Goal: Task Accomplishment & Management: Use online tool/utility

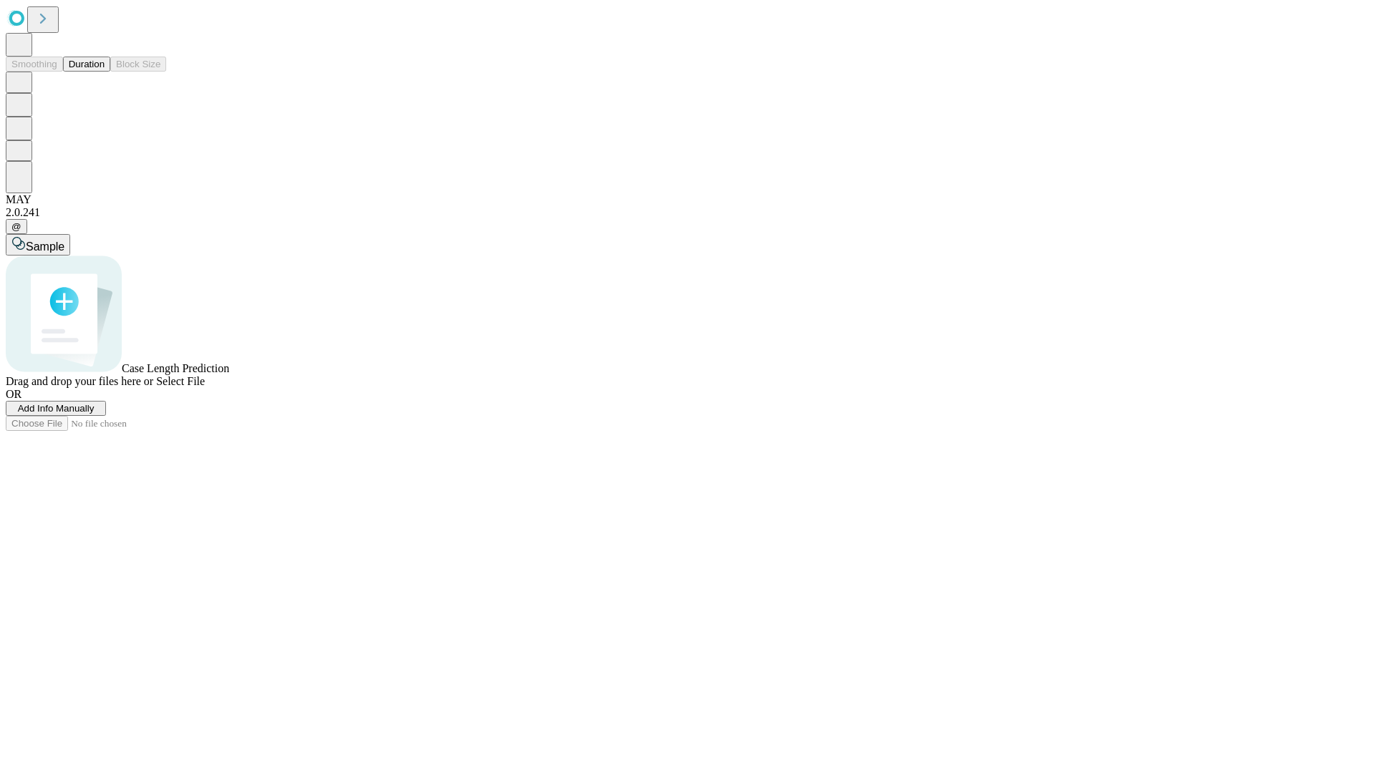
click at [105, 72] on button "Duration" at bounding box center [86, 64] width 47 height 15
click at [95, 414] on span "Add Info Manually" at bounding box center [56, 408] width 77 height 11
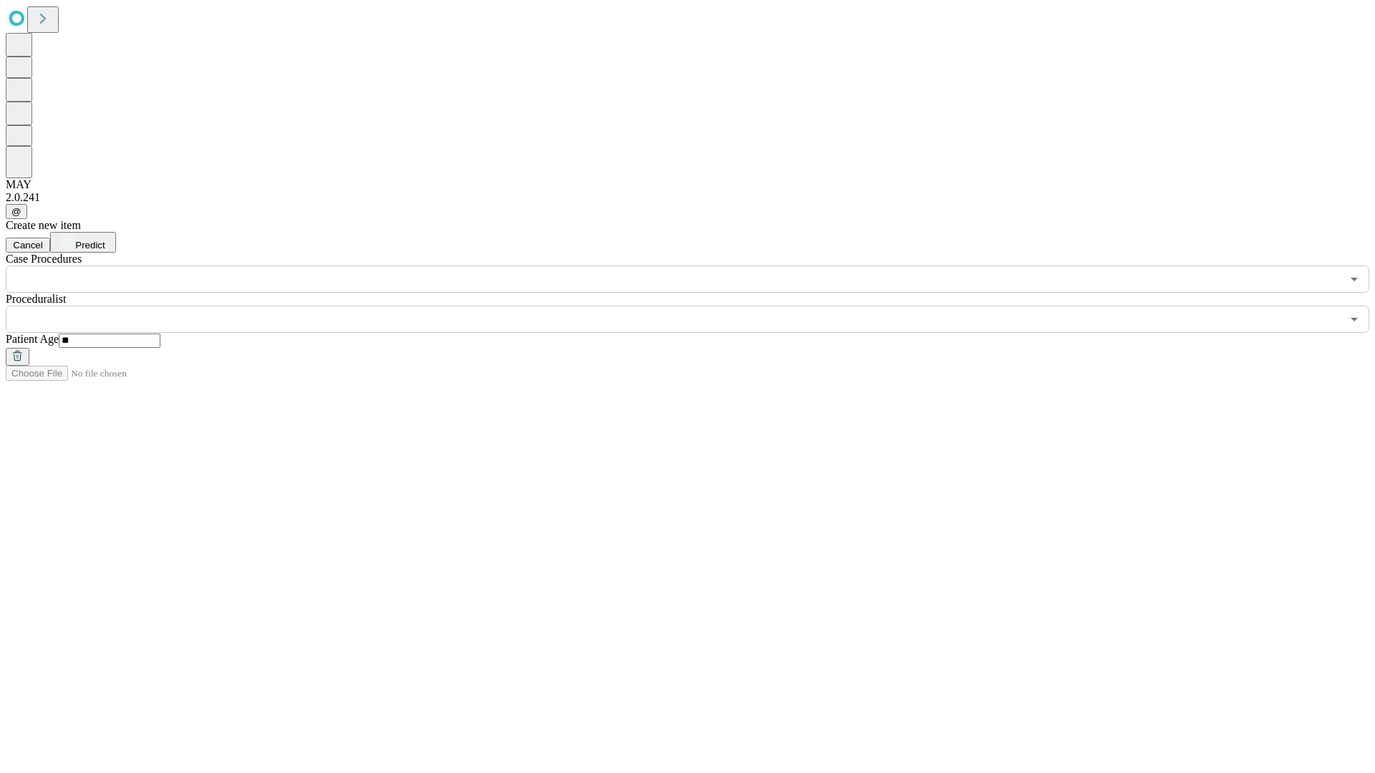
type input "**"
click at [697, 306] on input "text" at bounding box center [673, 319] width 1335 height 27
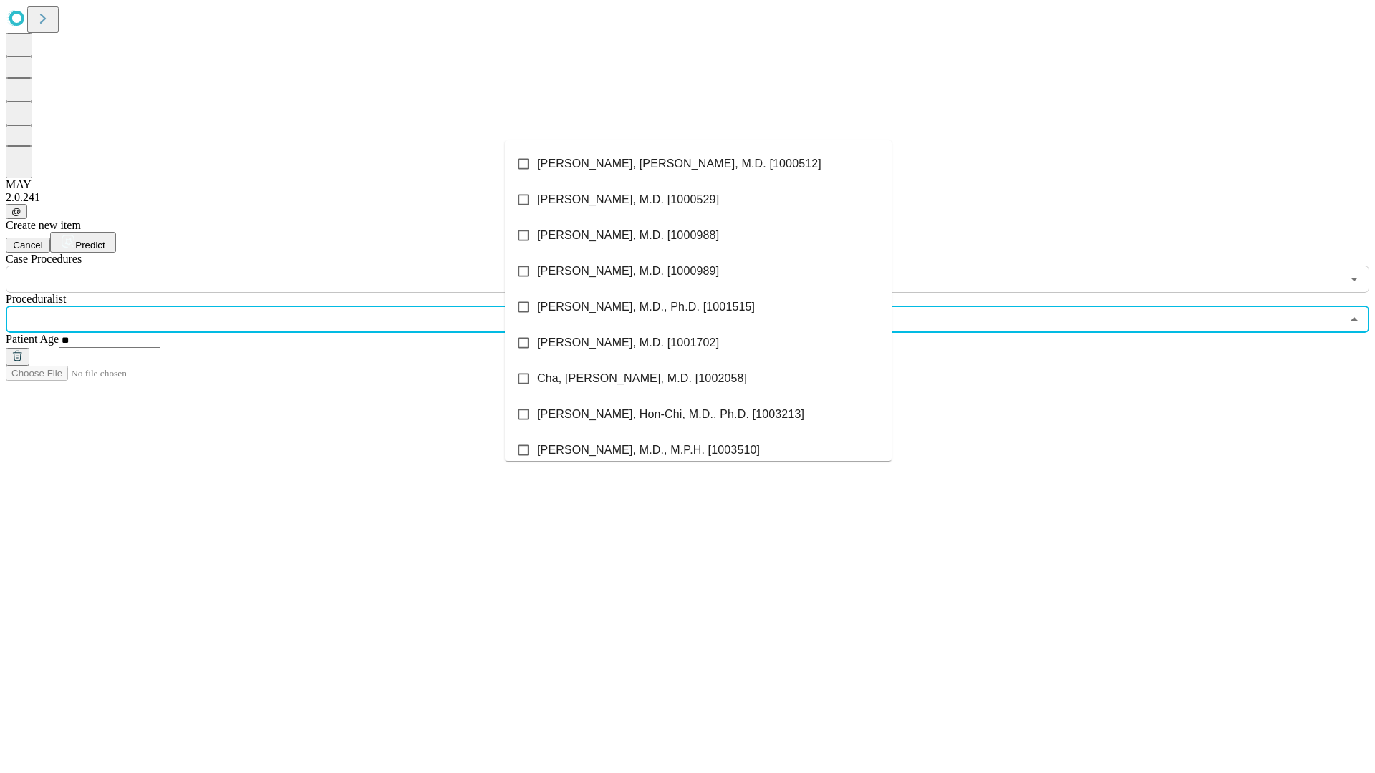
click at [698, 164] on li "[PERSON_NAME], [PERSON_NAME], M.D. [1000512]" at bounding box center [698, 164] width 387 height 36
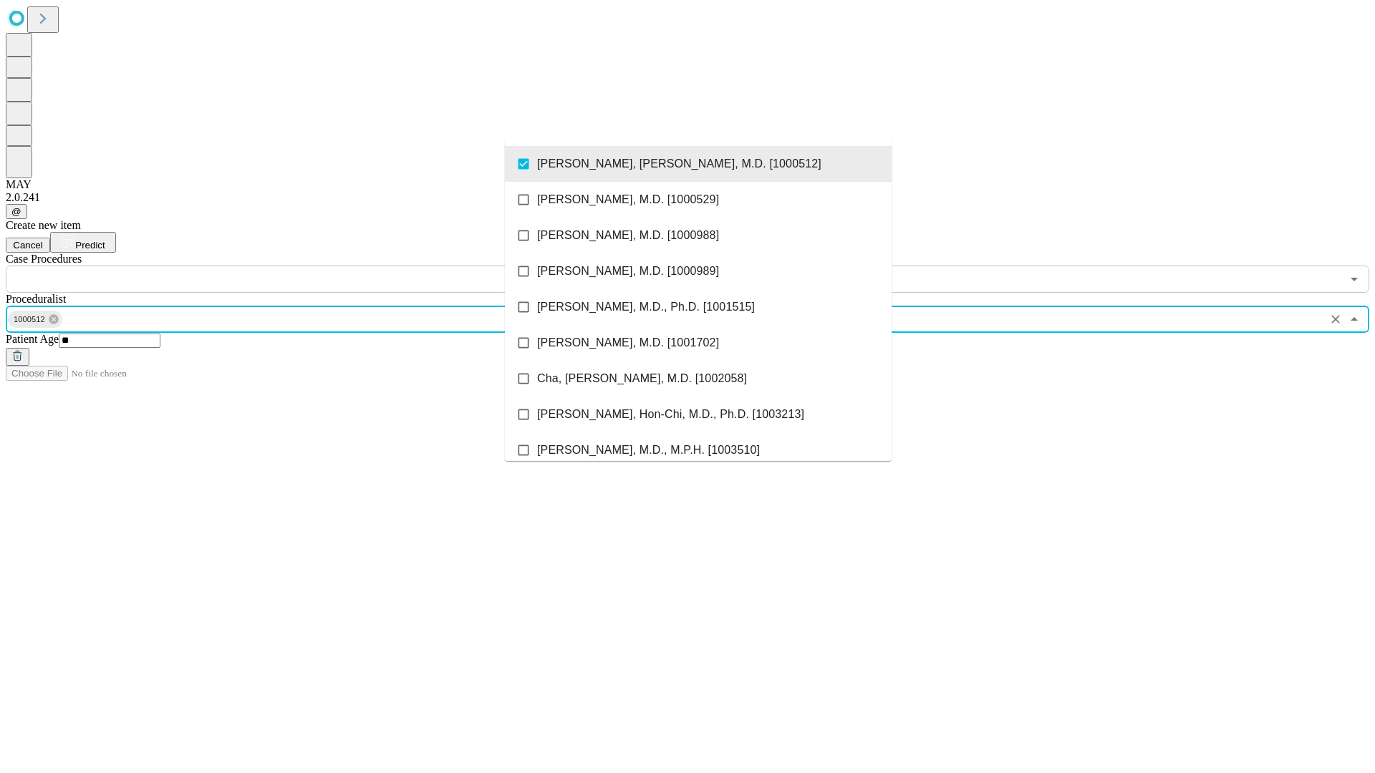
click at [301, 266] on input "text" at bounding box center [673, 279] width 1335 height 27
